Goal: Information Seeking & Learning: Learn about a topic

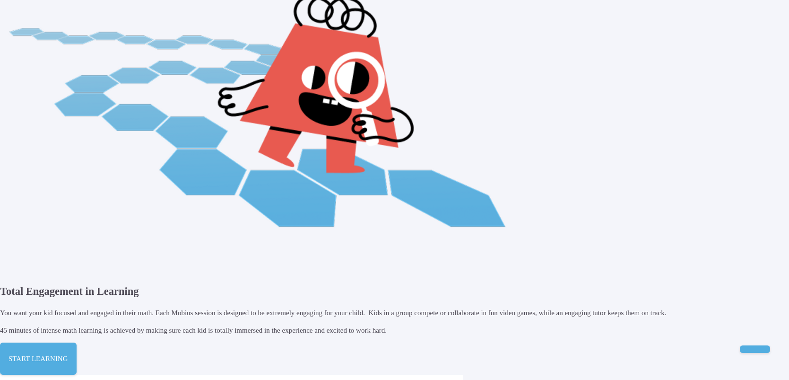
scroll to position [510, 0]
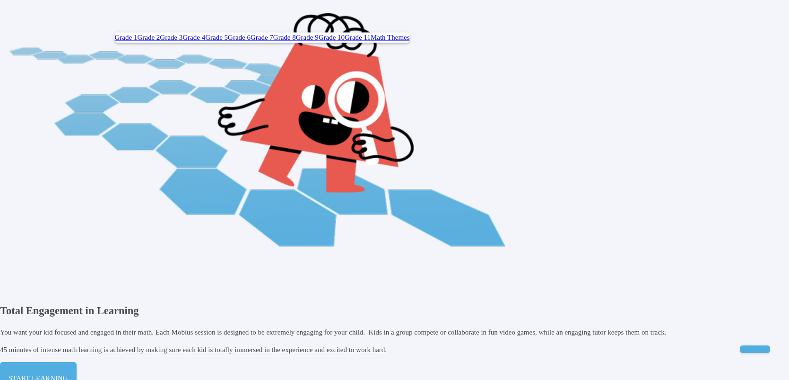
click at [146, 41] on span "Grade 2" at bounding box center [148, 38] width 23 height 8
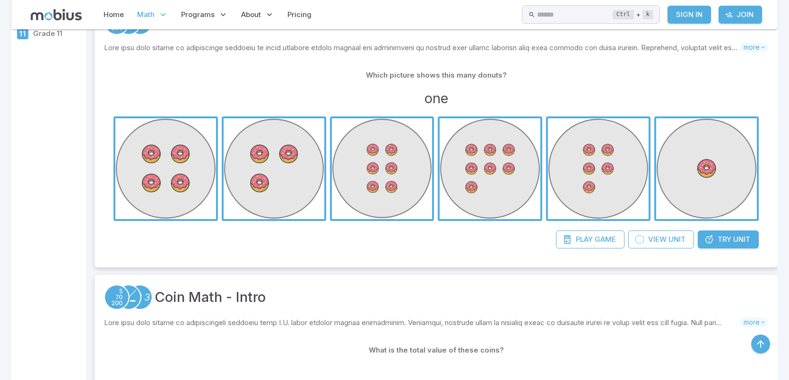
scroll to position [189, 0]
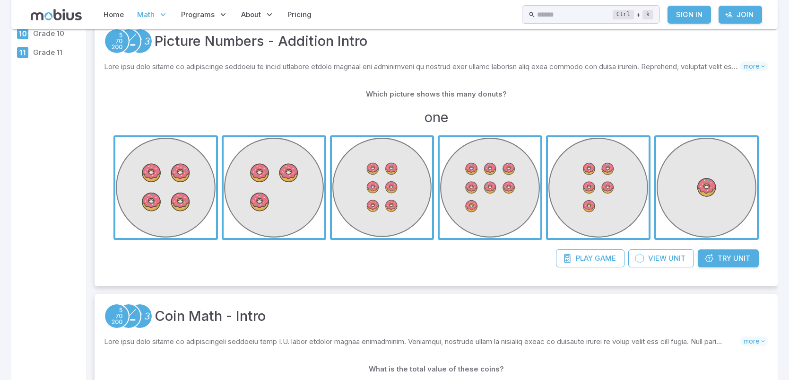
click at [738, 143] on span "button" at bounding box center [706, 187] width 101 height 101
click at [658, 222] on span "button" at bounding box center [706, 187] width 101 height 101
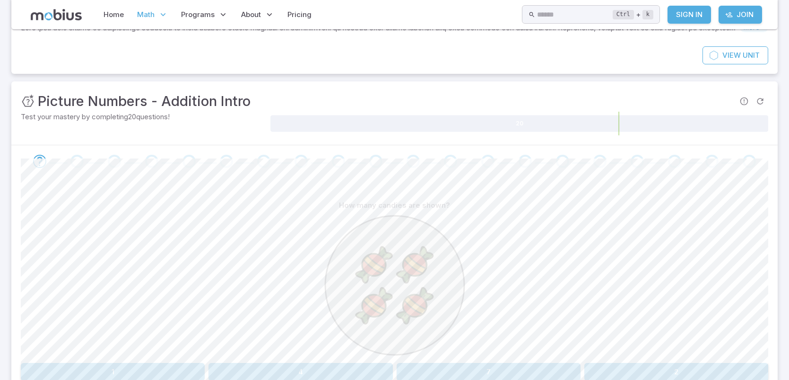
scroll to position [132, 0]
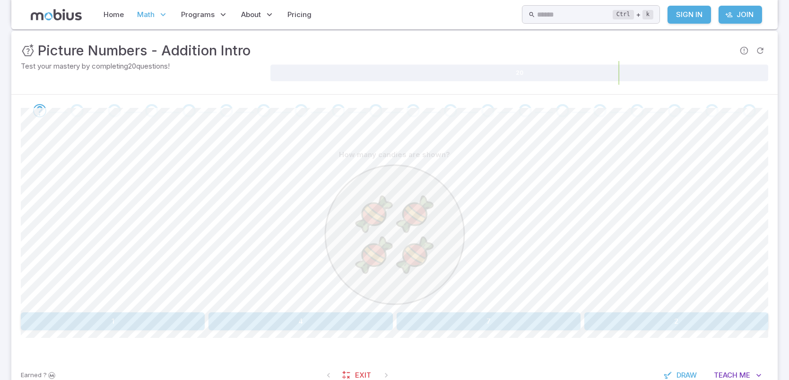
click at [316, 332] on div "How many candies are shown? 1 4 7 2 Canvas actions 100 % Exit zen mode" at bounding box center [395, 242] width 748 height 230
click at [317, 325] on button "4" at bounding box center [301, 321] width 184 height 18
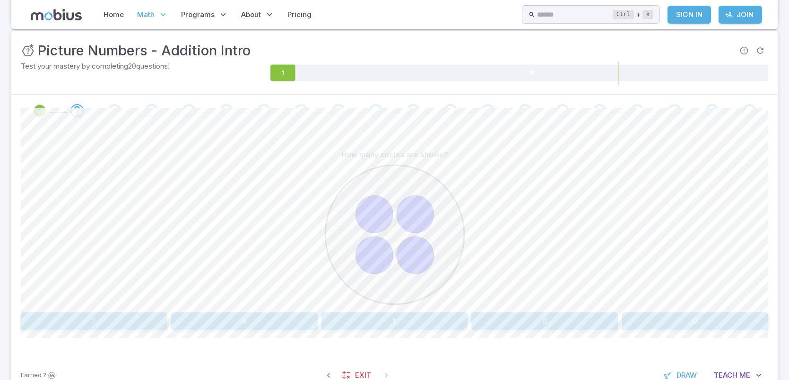
click at [275, 324] on button "4" at bounding box center [244, 321] width 147 height 18
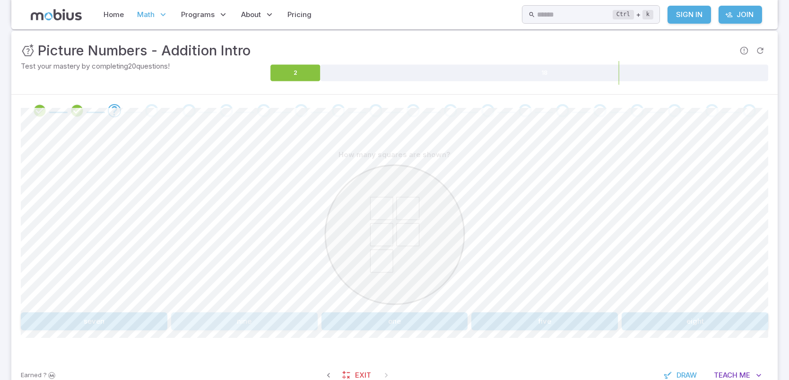
click at [272, 324] on button "nine" at bounding box center [244, 321] width 147 height 18
click at [643, 324] on button "5" at bounding box center [695, 321] width 147 height 18
click at [132, 328] on button "2" at bounding box center [144, 321] width 247 height 18
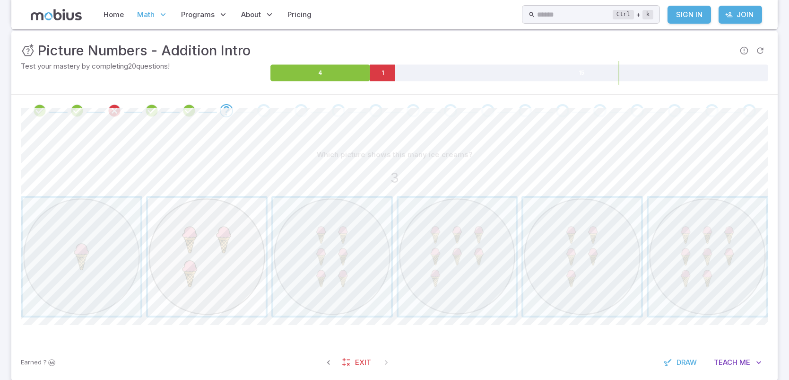
click at [228, 288] on span "button" at bounding box center [207, 257] width 118 height 118
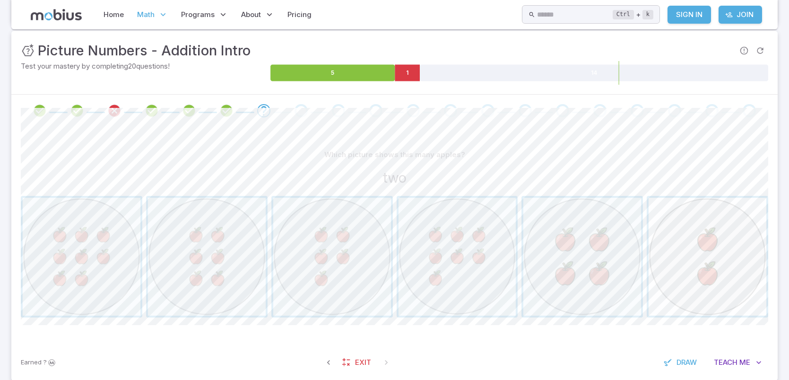
click at [699, 300] on span "button" at bounding box center [708, 257] width 118 height 118
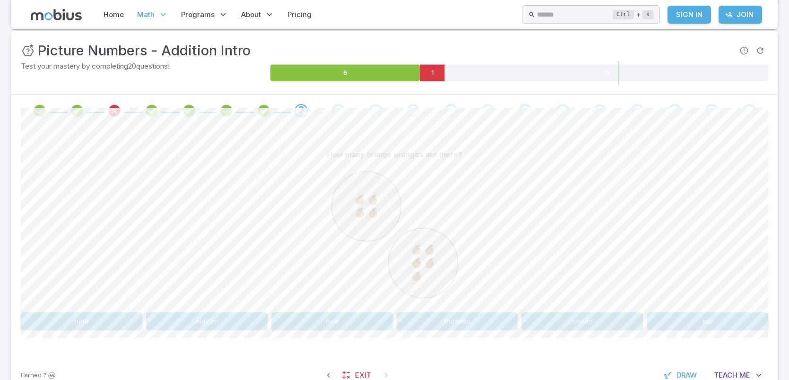
click at [69, 323] on button "nine" at bounding box center [82, 321] width 122 height 18
click at [134, 357] on div "Earned ? Exit Draw Teach Me" at bounding box center [394, 375] width 767 height 37
click at [189, 315] on button "one" at bounding box center [144, 321] width 247 height 18
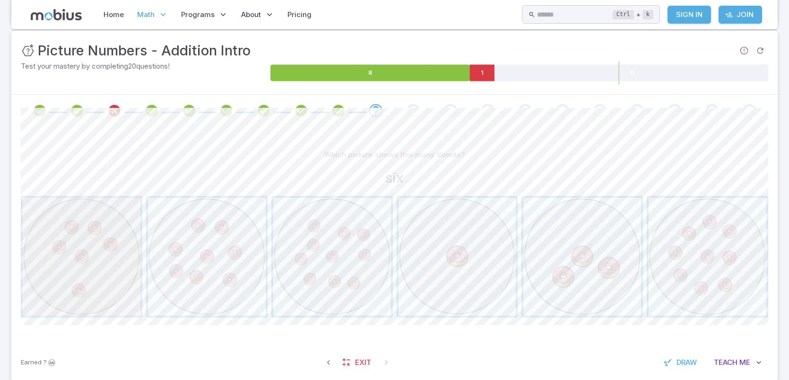
click at [83, 257] on span "button" at bounding box center [82, 257] width 118 height 118
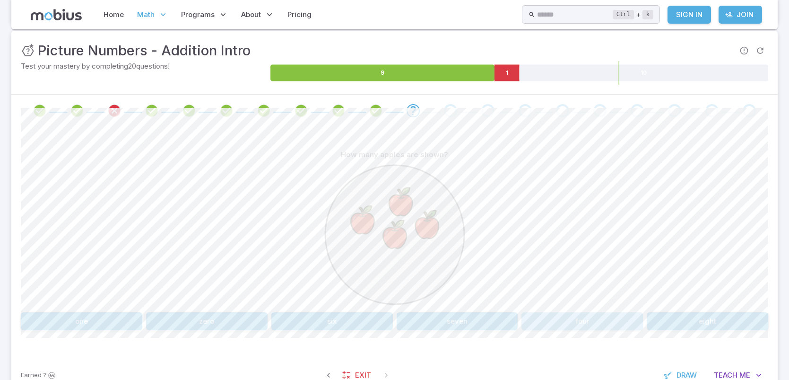
click at [601, 318] on button "four" at bounding box center [583, 321] width 122 height 18
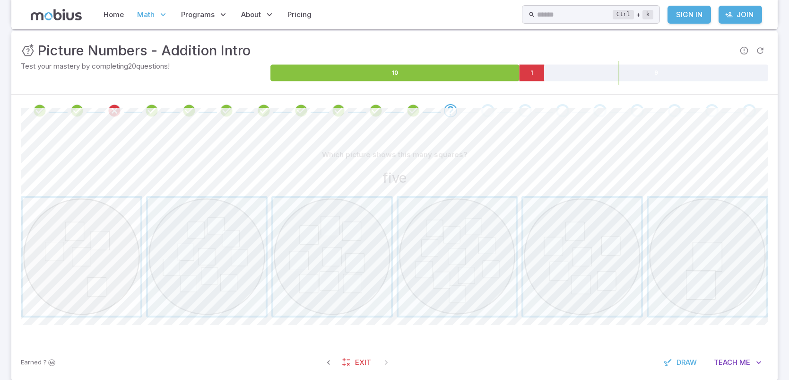
click at [118, 297] on span "button" at bounding box center [82, 257] width 118 height 118
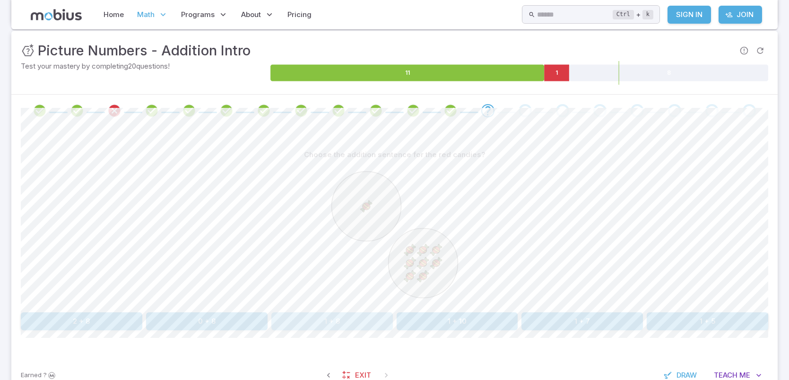
click at [331, 314] on button "1 + 8" at bounding box center [332, 321] width 122 height 18
click at [286, 323] on button "3 + 1" at bounding box center [332, 321] width 122 height 18
drag, startPoint x: 286, startPoint y: 321, endPoint x: 545, endPoint y: 402, distance: 271.5
click at [545, 379] on html "Home Math Grade 1 Grade 2 Grade 3 Grade 4 Grade 5 Grade 6 Grade 7 Grade 8 Grade…" at bounding box center [394, 205] width 789 height 674
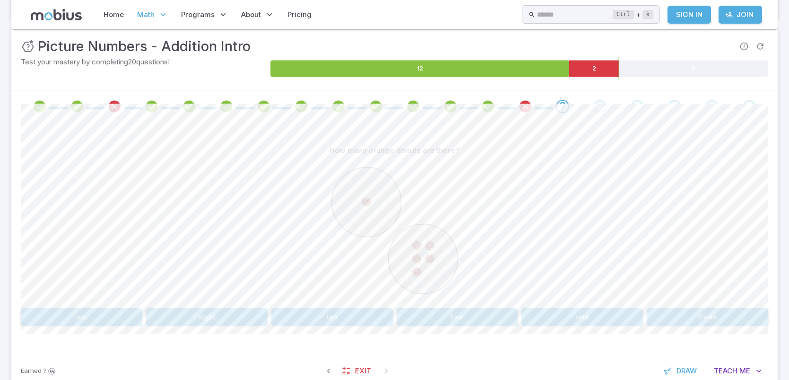
scroll to position [137, 0]
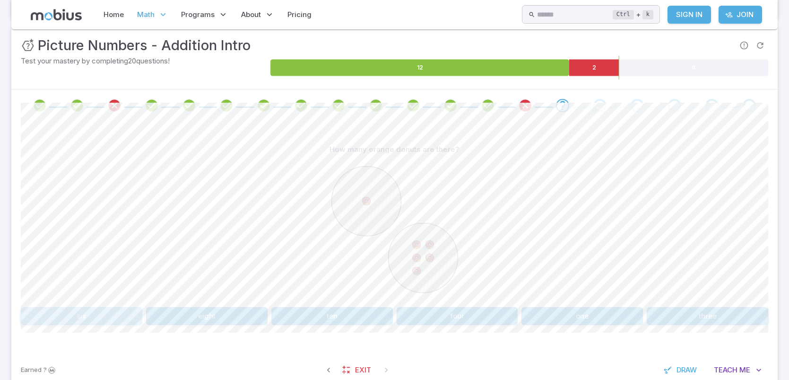
click at [90, 314] on button "six" at bounding box center [82, 316] width 122 height 18
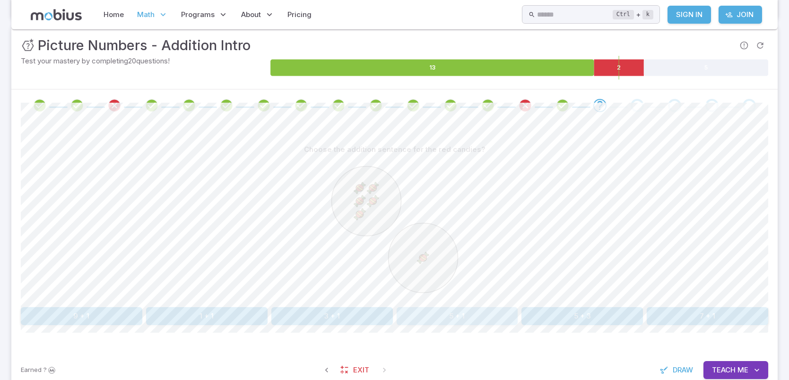
click at [471, 321] on button "5 + 1" at bounding box center [458, 316] width 122 height 18
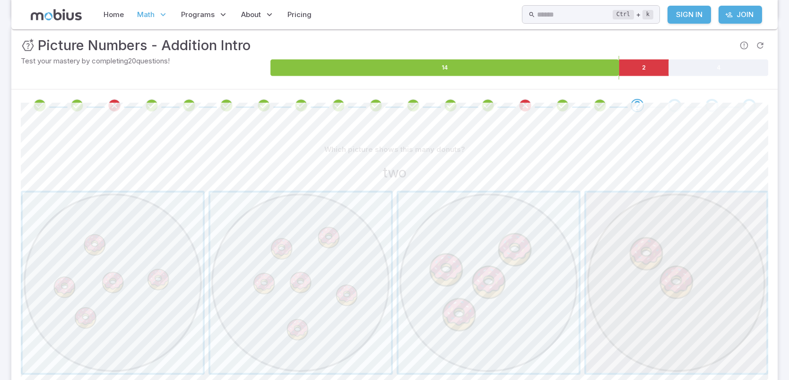
click at [685, 268] on span "button" at bounding box center [676, 282] width 180 height 180
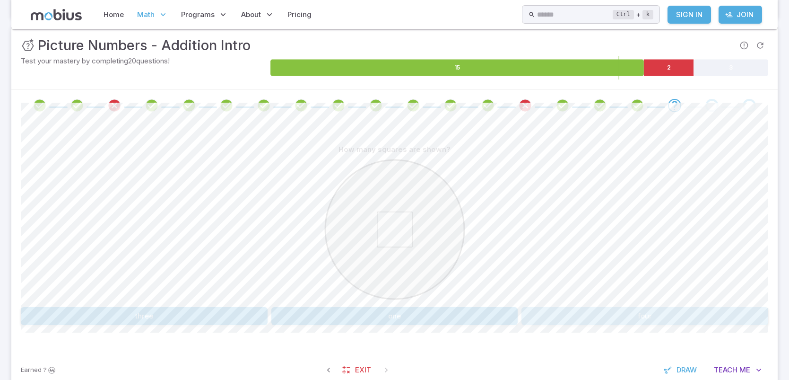
click at [610, 307] on button "four" at bounding box center [645, 316] width 247 height 18
click at [573, 318] on button "nine" at bounding box center [583, 316] width 122 height 18
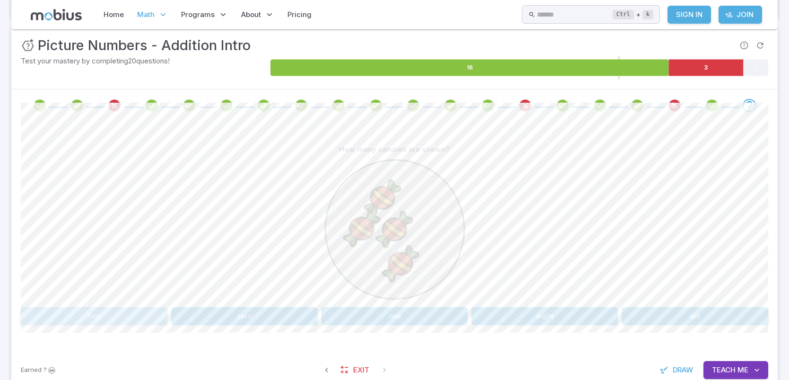
click at [148, 307] on button "four" at bounding box center [94, 316] width 147 height 18
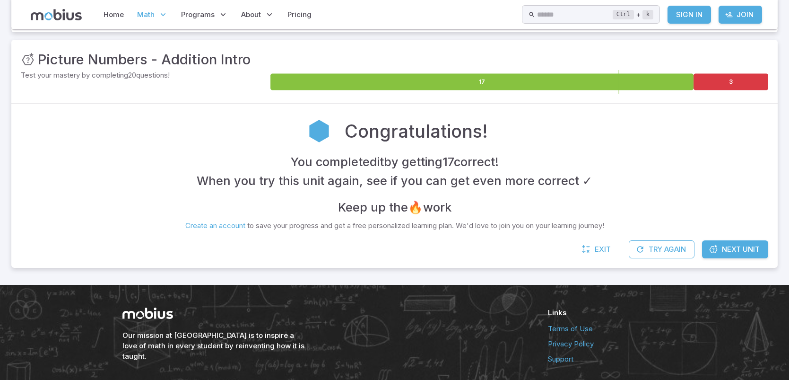
scroll to position [129, 0]
